Goal: Book appointment/travel/reservation

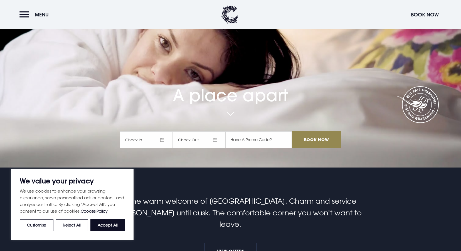
scroll to position [167, 0]
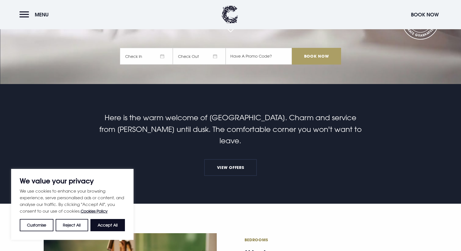
click at [303, 54] on input "Book Now" at bounding box center [316, 56] width 49 height 17
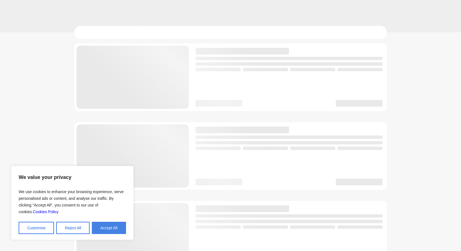
click at [123, 227] on button "Accept All" at bounding box center [109, 228] width 34 height 12
checkbox input "true"
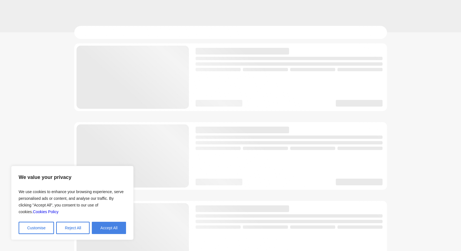
checkbox input "true"
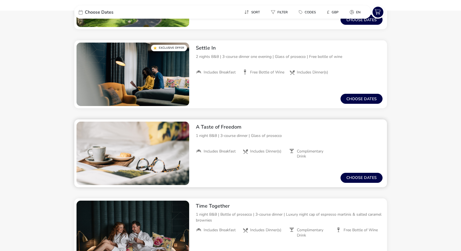
scroll to position [306, 0]
